Goal: Task Accomplishment & Management: Use online tool/utility

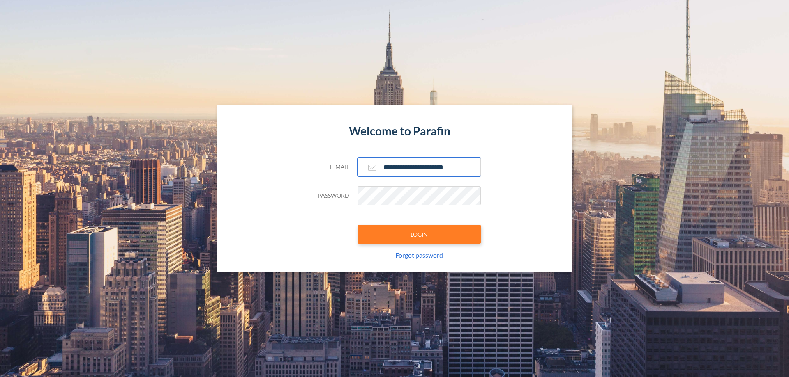
type input "**********"
click at [419, 235] on button "LOGIN" at bounding box center [418, 234] width 123 height 19
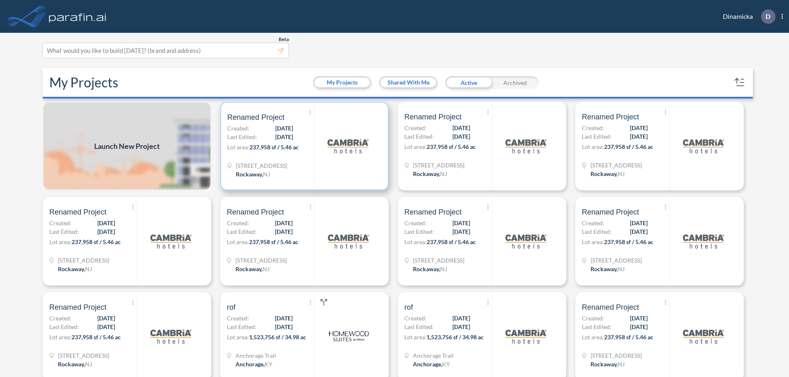
scroll to position [2, 0]
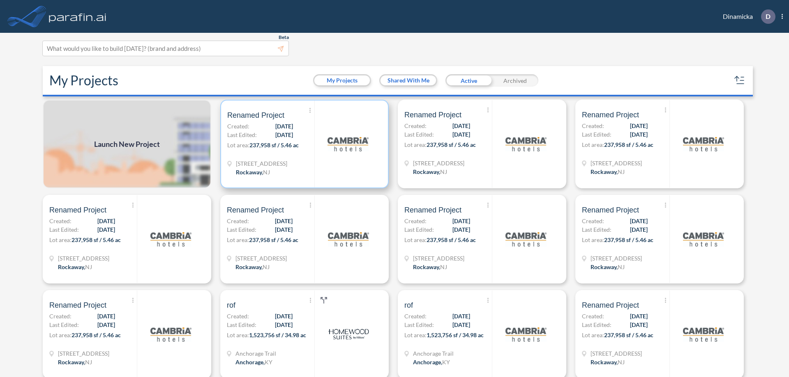
click at [303, 144] on p "Lot area: 237,958 sf / 5.46 ac" at bounding box center [270, 147] width 87 height 12
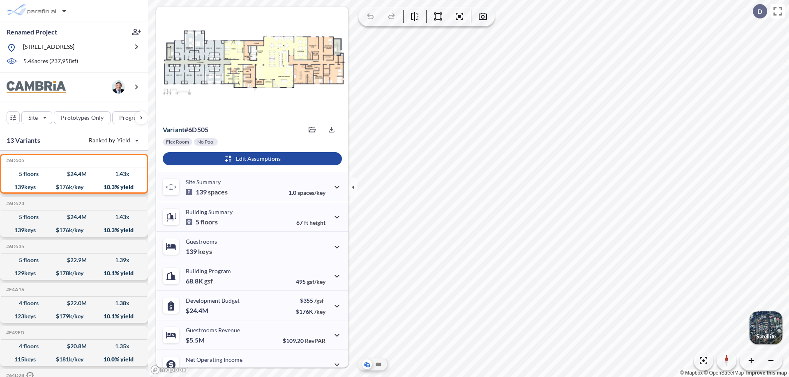
scroll to position [41, 0]
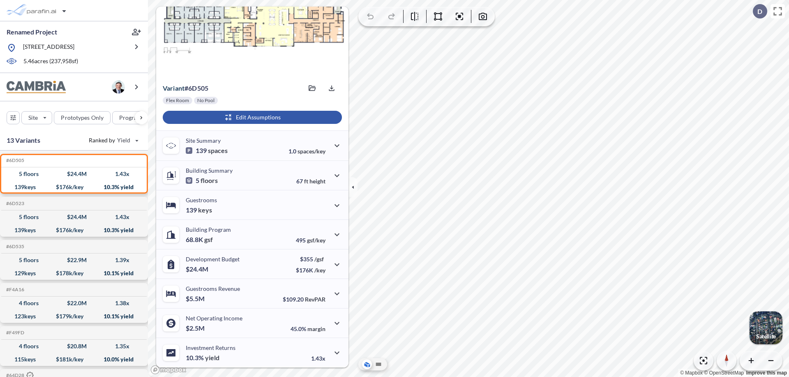
click at [251, 117] on div "button" at bounding box center [252, 117] width 179 height 13
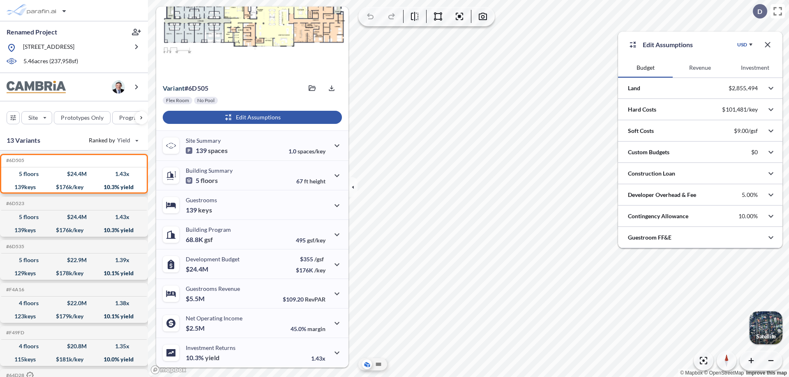
click at [700, 68] on button "Revenue" at bounding box center [699, 68] width 55 height 20
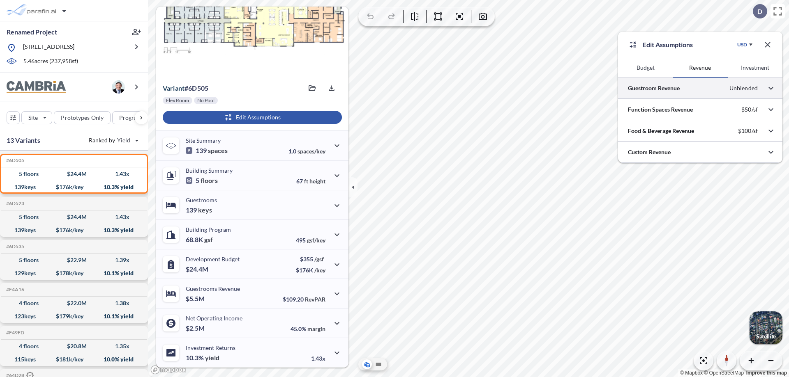
click at [700, 88] on div at bounding box center [700, 88] width 164 height 21
